Goal: Complete application form

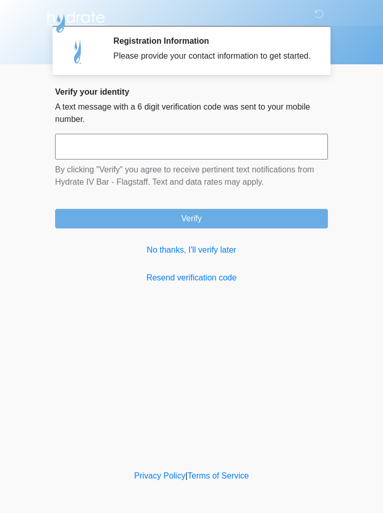
click at [293, 160] on input "text" at bounding box center [191, 147] width 273 height 26
type input "******"
click at [295, 228] on button "Verify" at bounding box center [191, 219] width 273 height 20
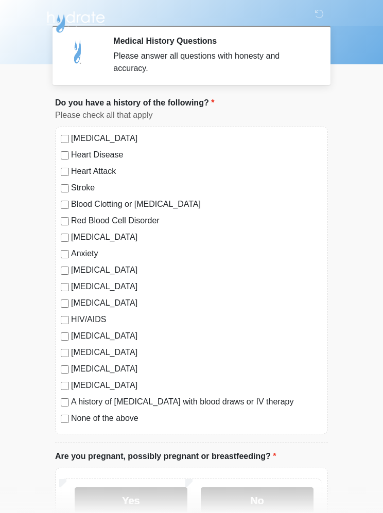
click at [104, 349] on label "[MEDICAL_DATA]" at bounding box center [196, 352] width 251 height 12
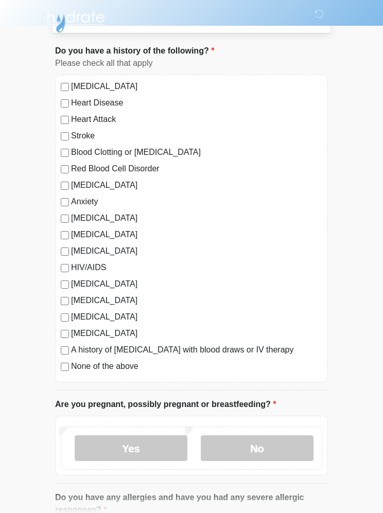
click at [285, 448] on label "No" at bounding box center [257, 449] width 113 height 26
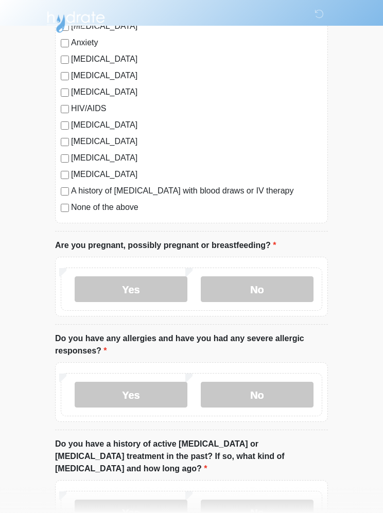
scroll to position [210, 0]
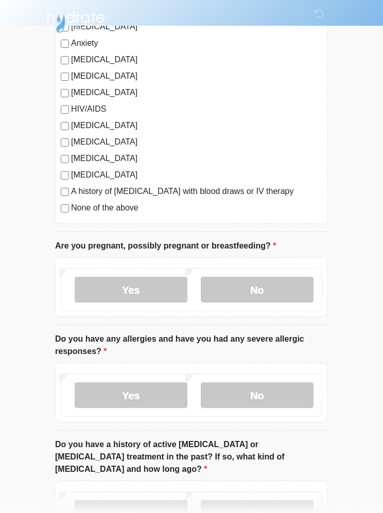
click at [294, 394] on label "No" at bounding box center [257, 395] width 113 height 26
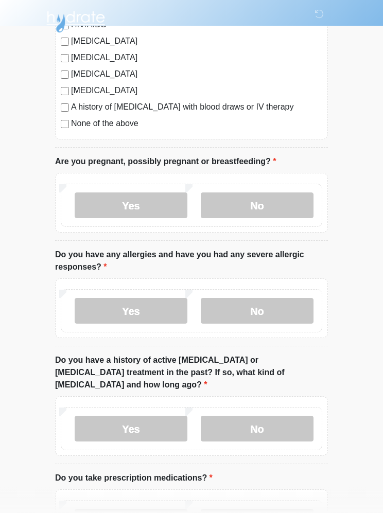
scroll to position [330, 0]
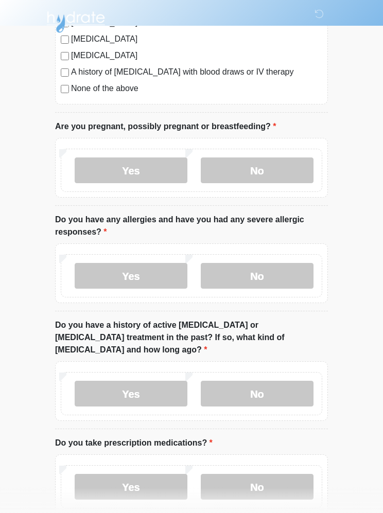
click at [289, 383] on label "No" at bounding box center [257, 394] width 113 height 26
click at [175, 474] on label "Yes" at bounding box center [131, 487] width 113 height 26
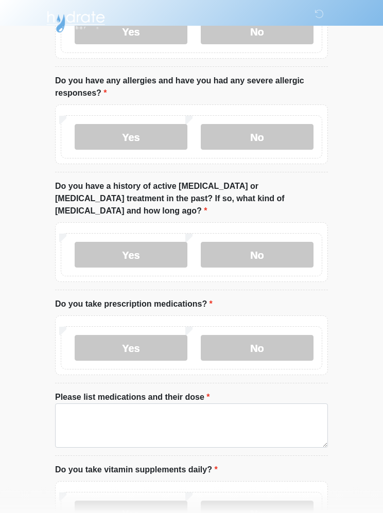
scroll to position [474, 0]
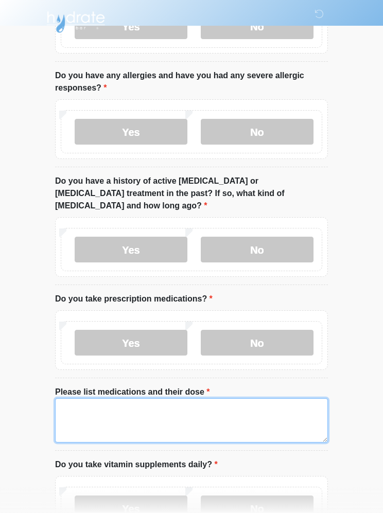
click at [239, 409] on textarea "Please list medications and their dose" at bounding box center [191, 420] width 273 height 44
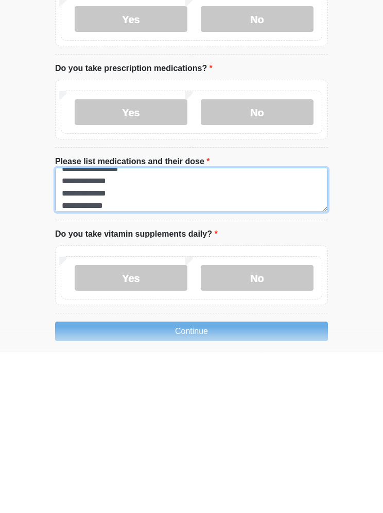
scroll to position [9, 0]
type textarea "**********"
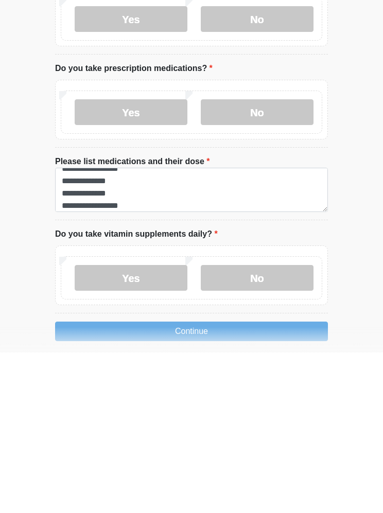
click at [143, 426] on label "Yes" at bounding box center [131, 439] width 113 height 26
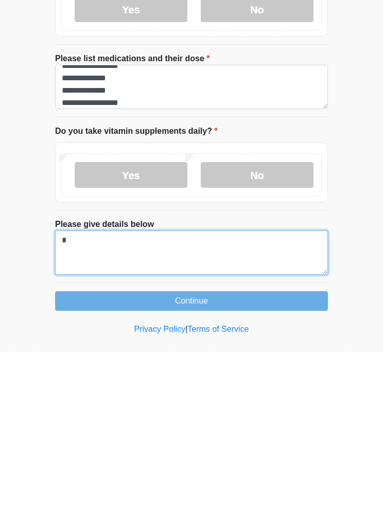
scroll to position [646, 0]
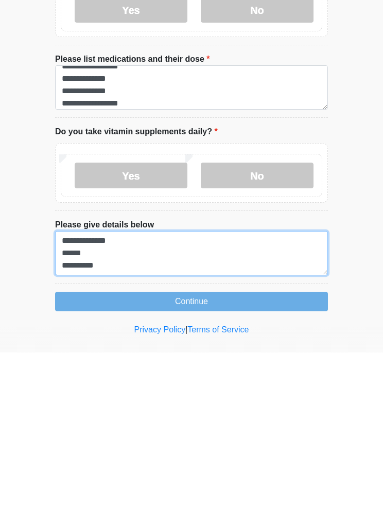
type textarea "**********"
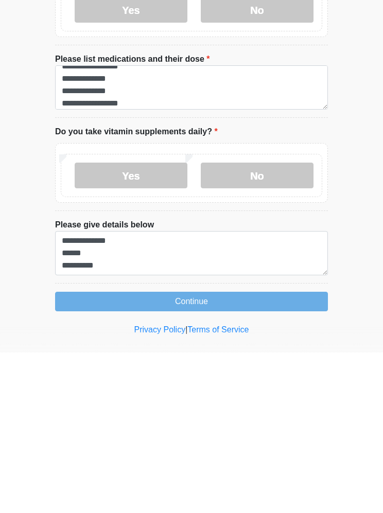
click at [282, 452] on button "Continue" at bounding box center [191, 462] width 273 height 20
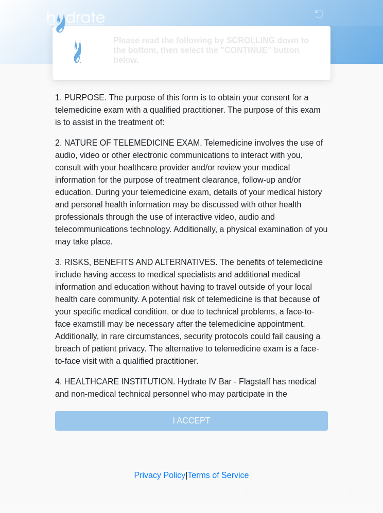
scroll to position [0, 0]
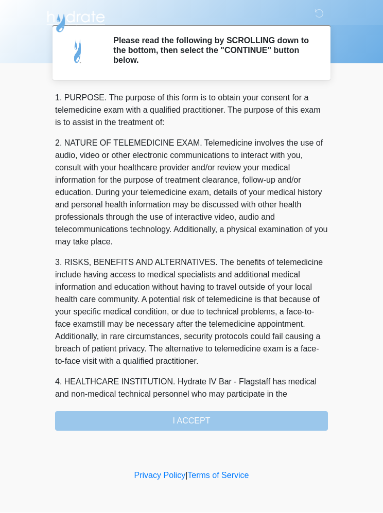
click at [278, 420] on div "1. PURPOSE. The purpose of this form is to obtain your consent for a telemedici…" at bounding box center [191, 261] width 273 height 339
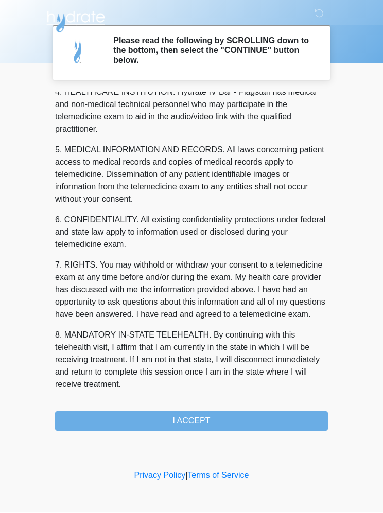
scroll to position [302, 0]
click at [258, 418] on button "I ACCEPT" at bounding box center [191, 422] width 273 height 20
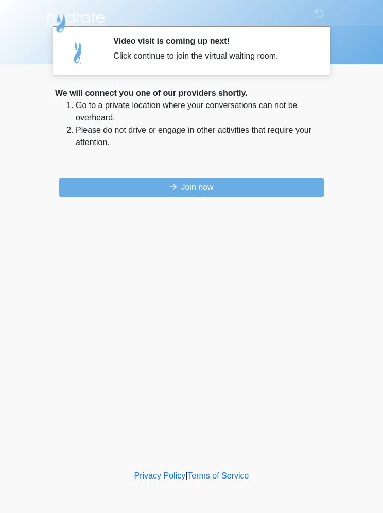
click at [291, 184] on button "Join now" at bounding box center [191, 188] width 265 height 20
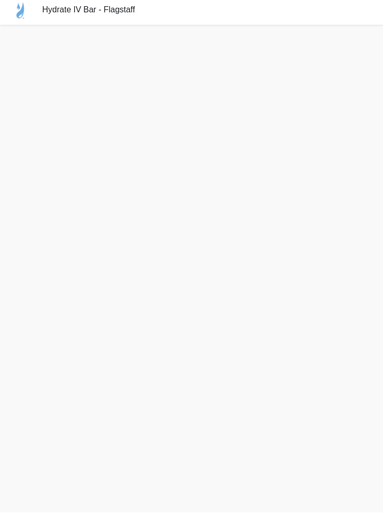
scroll to position [48, 0]
